Goal: Transaction & Acquisition: Purchase product/service

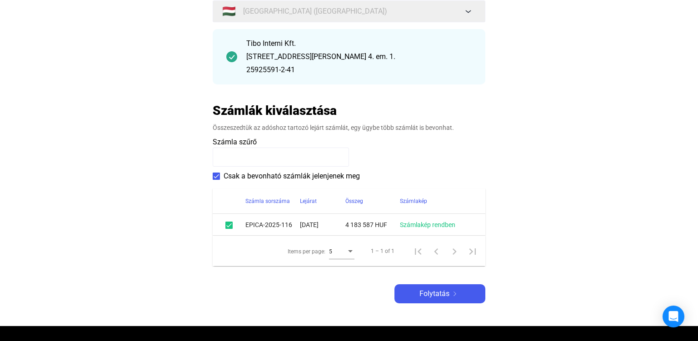
scroll to position [96, 0]
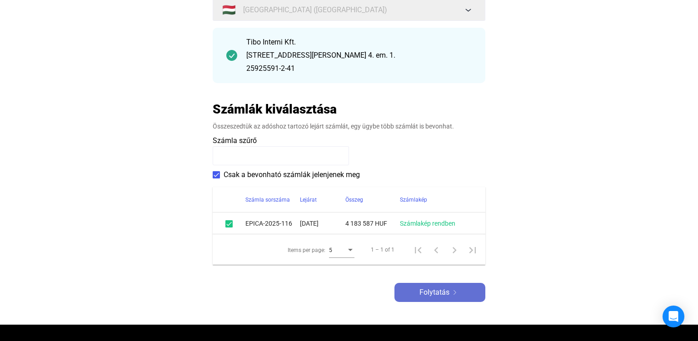
click at [423, 294] on span "Folytatás" at bounding box center [434, 292] width 30 height 11
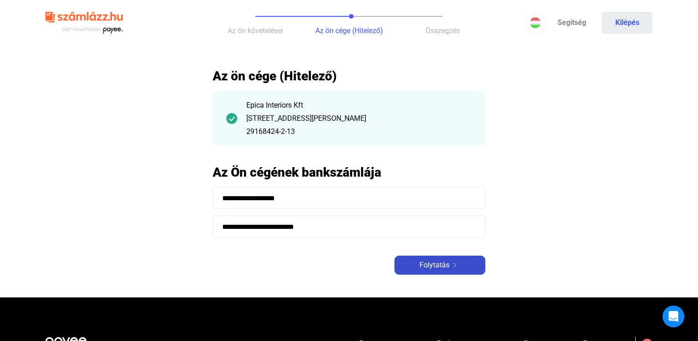
click at [421, 267] on span "Folytatás" at bounding box center [434, 265] width 30 height 11
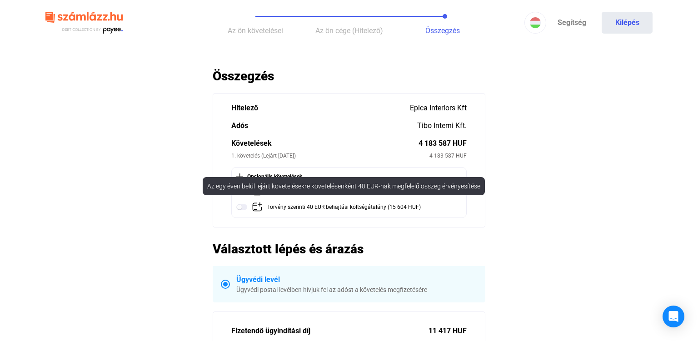
click at [241, 208] on img at bounding box center [241, 207] width 11 height 11
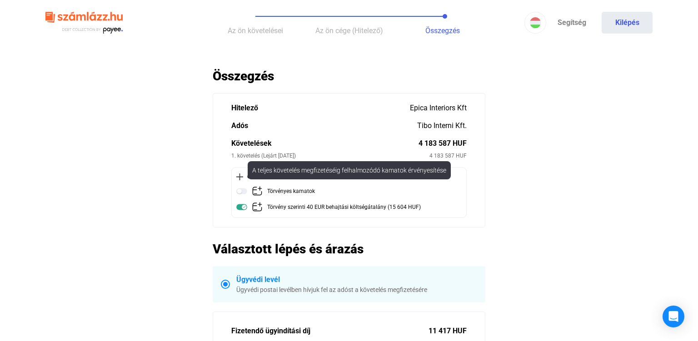
click at [241, 193] on img at bounding box center [241, 191] width 11 height 11
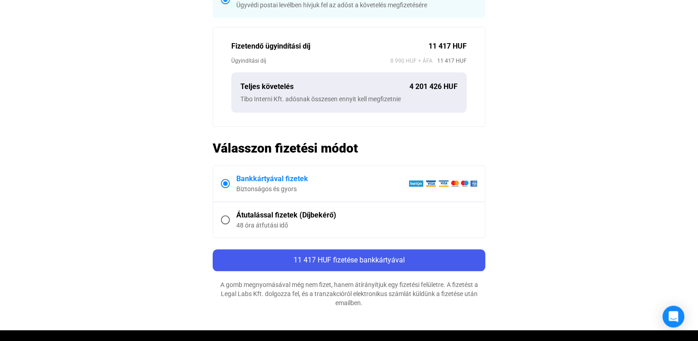
scroll to position [336, 0]
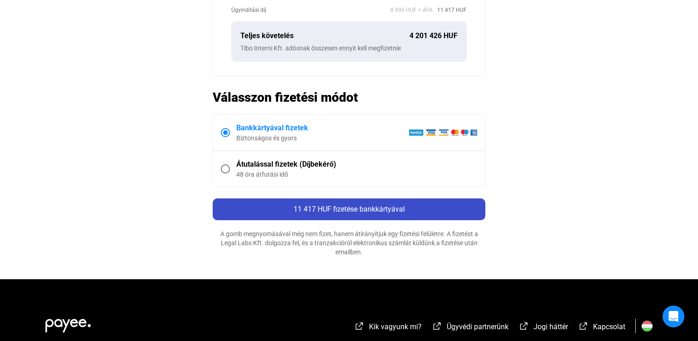
click at [290, 213] on div "11 417 HUF fizetése bankkártyával" at bounding box center [348, 209] width 267 height 11
